Goal: Task Accomplishment & Management: Use online tool/utility

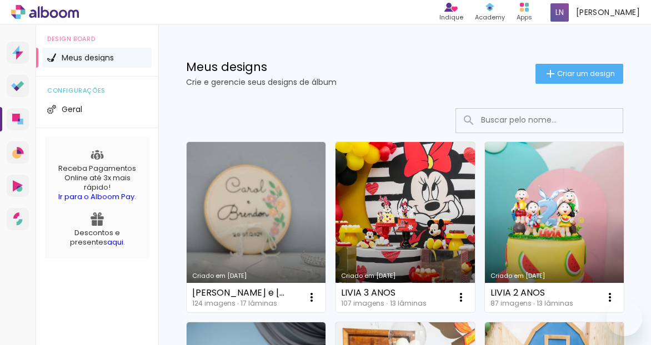
click at [281, 225] on link "Criado em [DATE]" at bounding box center [255, 227] width 139 height 170
